Goal: Task Accomplishment & Management: Manage account settings

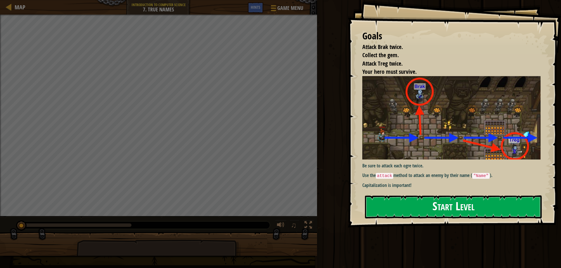
click at [454, 215] on button "Start Level" at bounding box center [453, 207] width 177 height 23
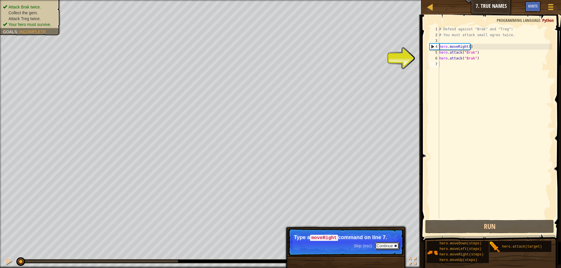
click at [381, 243] on button "Continue" at bounding box center [387, 246] width 24 height 8
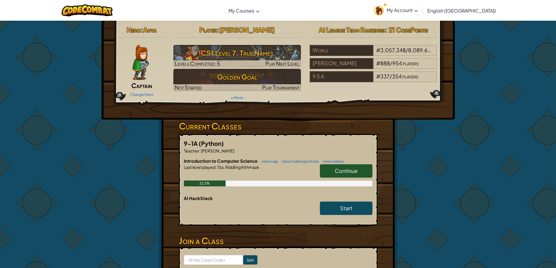
click at [418, 8] on span "My Account" at bounding box center [402, 10] width 31 height 6
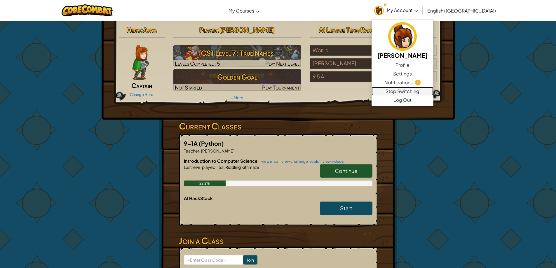
click at [434, 89] on link "Stop Switching" at bounding box center [403, 91] width 62 height 9
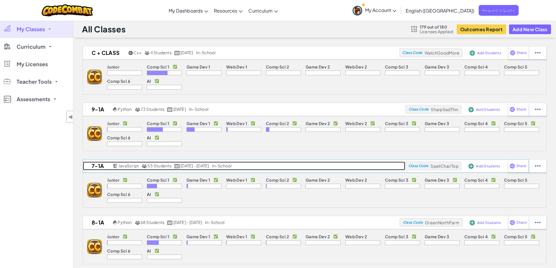
click at [102, 167] on h2 "7-1A" at bounding box center [97, 166] width 28 height 9
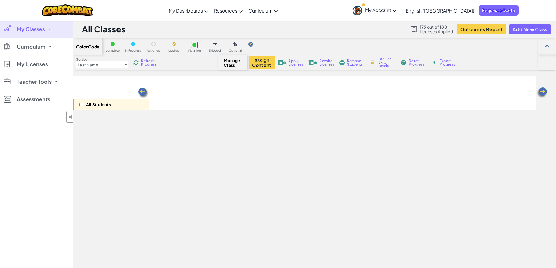
select select "560f1a9f22961295f9427742"
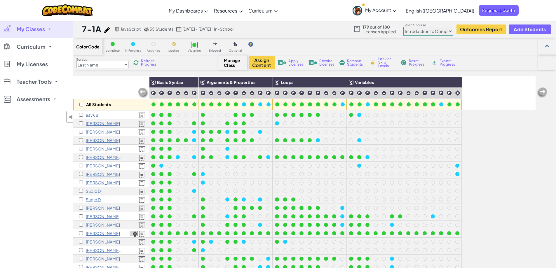
click at [105, 124] on p "Aayu Anand" at bounding box center [103, 123] width 34 height 5
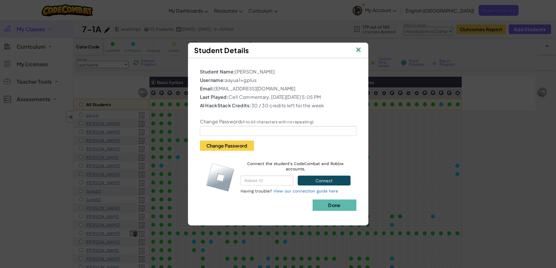
click at [360, 49] on img at bounding box center [359, 50] width 8 height 9
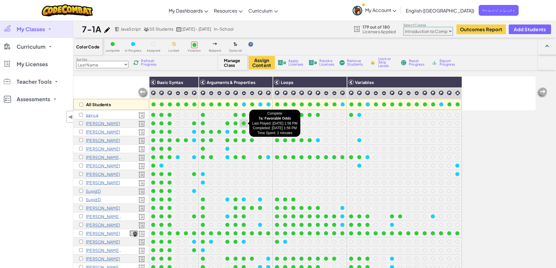
click at [243, 124] on div at bounding box center [244, 123] width 4 height 4
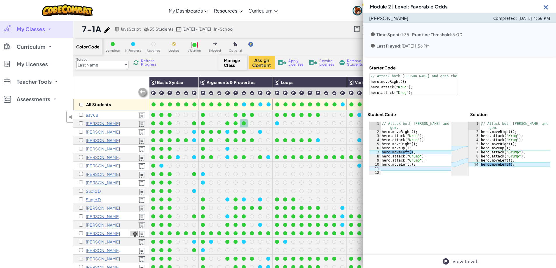
click at [285, 51] on div "Color Code complete In Progress Assigned Locked Violation Skipped Optional" at bounding box center [314, 47] width 483 height 18
click at [545, 6] on img at bounding box center [545, 7] width 7 height 7
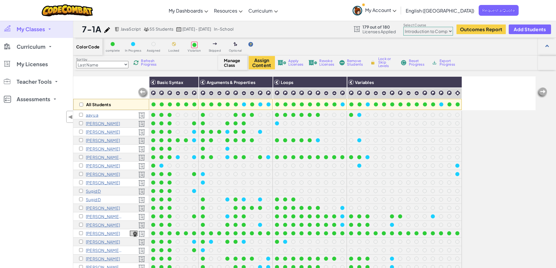
click at [413, 62] on span "Reset Progress" at bounding box center [418, 62] width 18 height 7
click at [45, 102] on link "Assessments" at bounding box center [36, 100] width 73 height 18
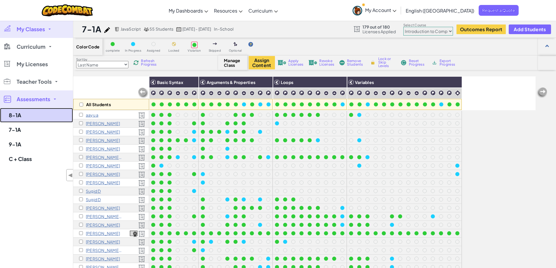
click at [15, 108] on link "8-1A" at bounding box center [36, 115] width 73 height 15
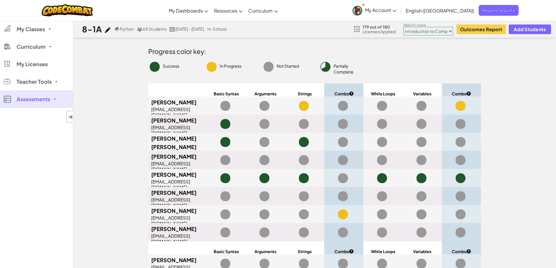
click at [396, 10] on icon at bounding box center [395, 11] width 4 height 2
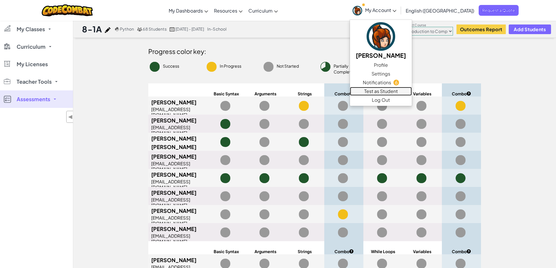
click at [412, 90] on link "Test as Student" at bounding box center [381, 91] width 62 height 9
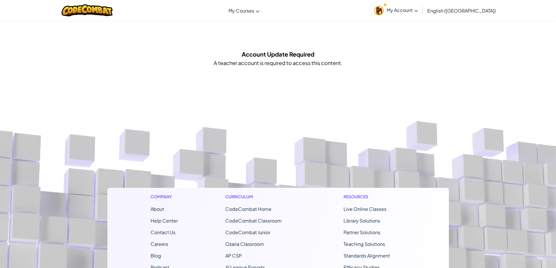
click at [421, 14] on link "My Account" at bounding box center [396, 10] width 50 height 18
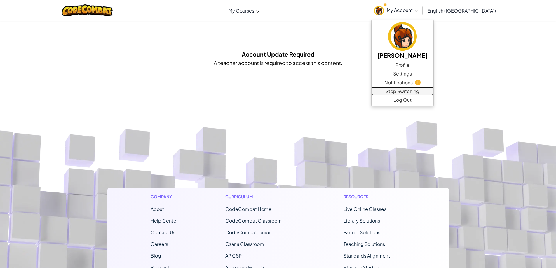
click at [428, 92] on link "Stop Switching" at bounding box center [403, 91] width 62 height 9
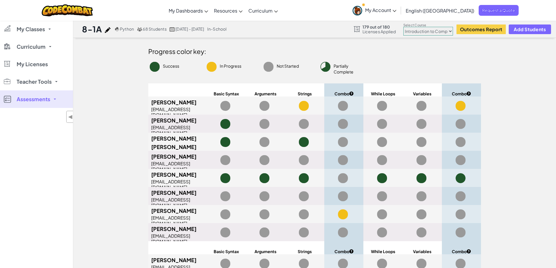
click at [396, 12] on span "My Account" at bounding box center [380, 10] width 31 height 6
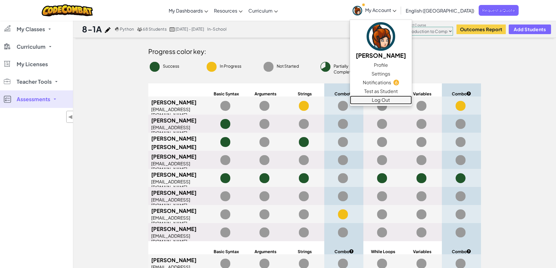
click at [412, 97] on link "Log Out" at bounding box center [381, 100] width 62 height 9
